Goal: Find specific page/section: Find specific page/section

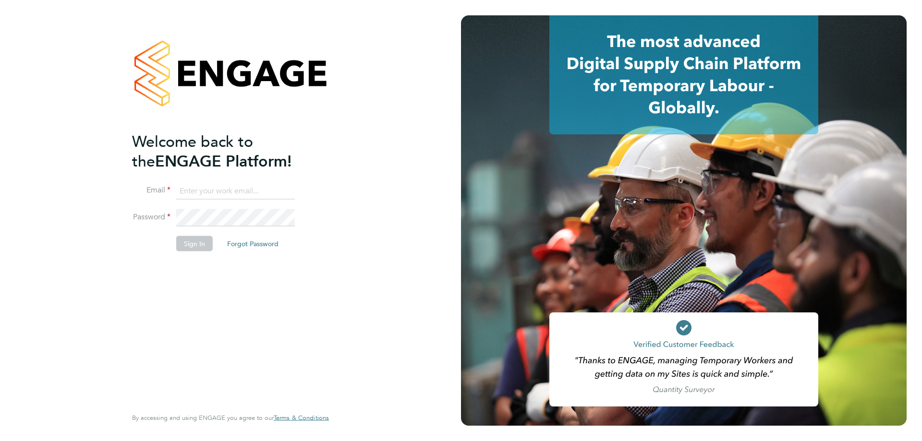
type input "amy.garcia@danielowen.co.uk"
click at [195, 242] on button "Sign In" at bounding box center [194, 243] width 36 height 15
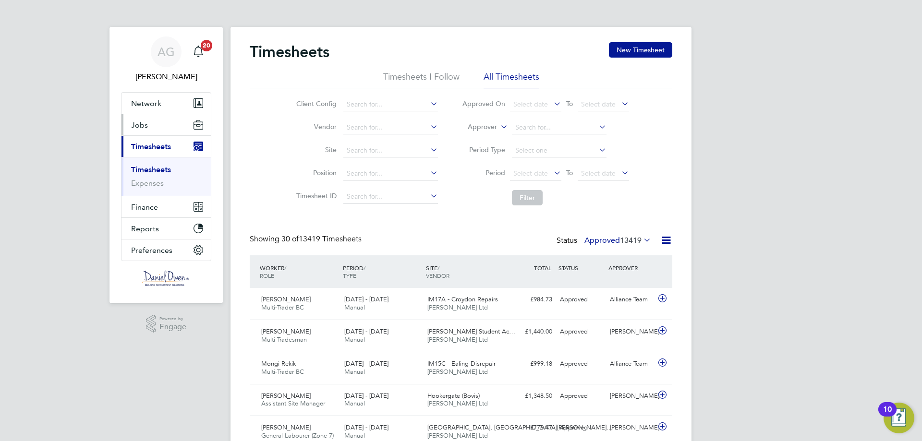
click at [150, 123] on button "Jobs" at bounding box center [165, 124] width 89 height 21
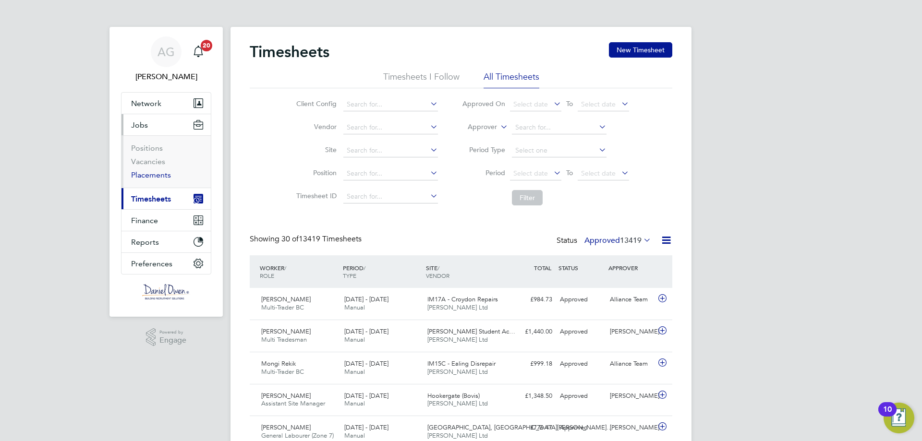
click at [158, 178] on link "Placements" at bounding box center [151, 174] width 40 height 9
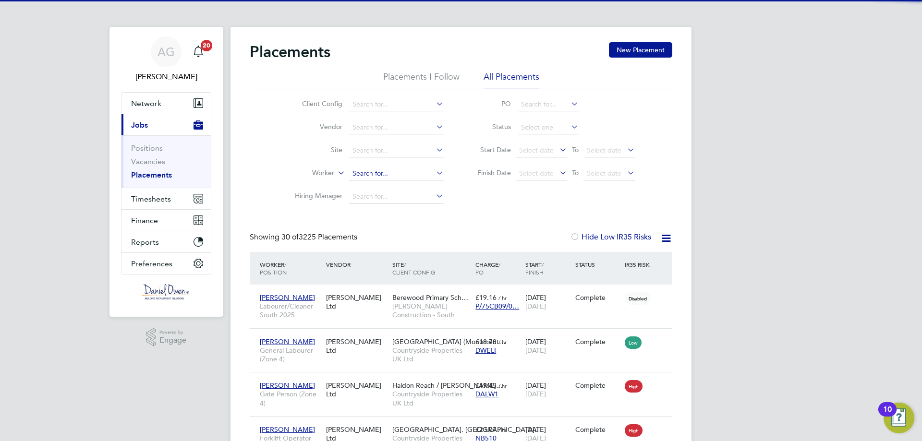
click at [370, 171] on input at bounding box center [396, 173] width 95 height 13
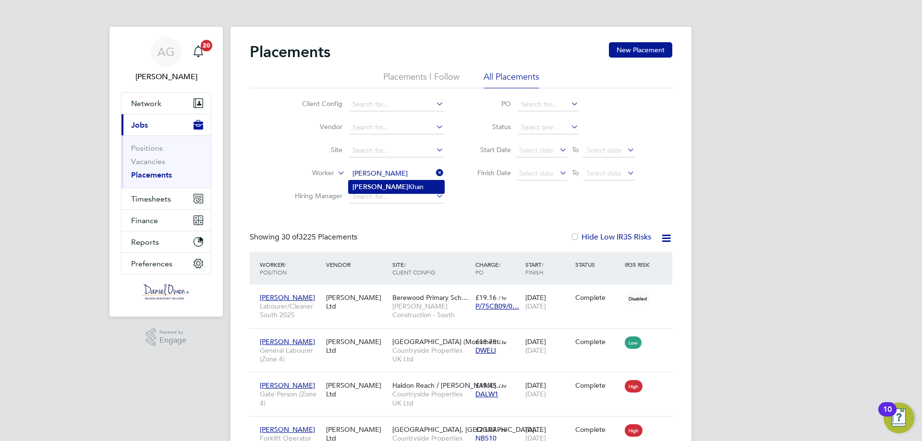
click at [382, 185] on li "Malik Khan" at bounding box center [397, 187] width 96 height 13
type input "[PERSON_NAME]"
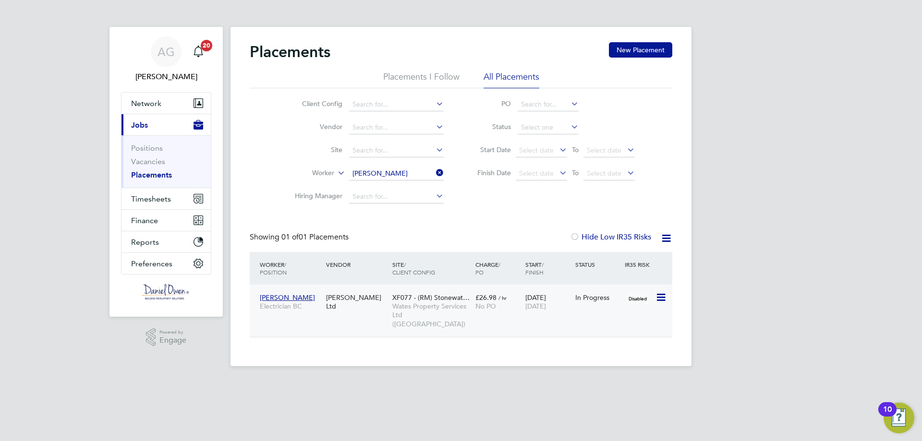
click at [476, 312] on div "£26.98 / hr No PO" at bounding box center [498, 302] width 50 height 27
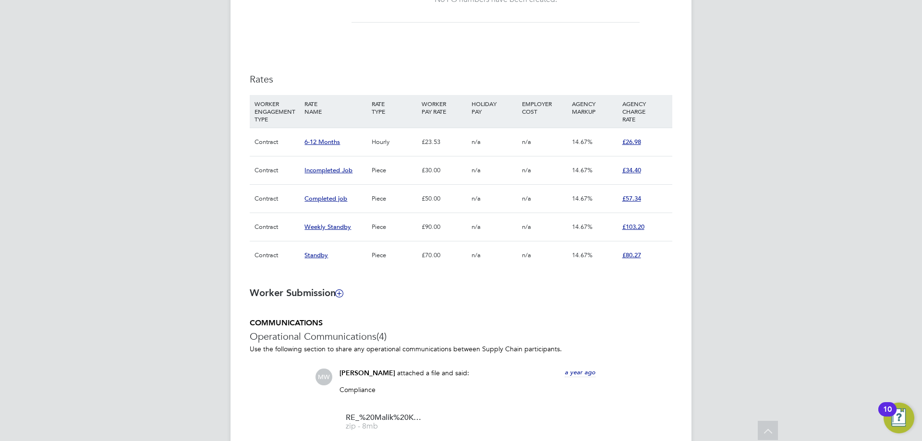
scroll to position [336, 0]
